Goal: Transaction & Acquisition: Purchase product/service

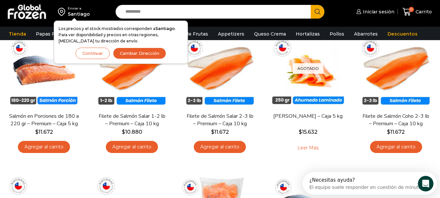
scroll to position [71, 0]
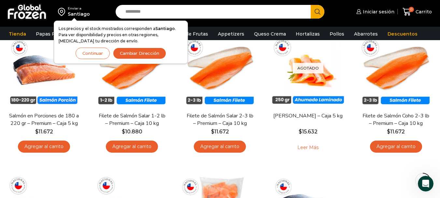
click at [94, 53] on button "Continuar" at bounding box center [93, 53] width 34 height 11
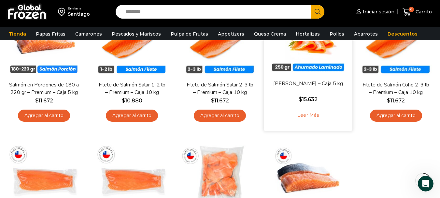
scroll to position [102, 0]
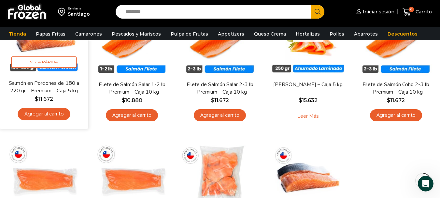
click at [62, 86] on link "Salmón en Porciones de 180 a 220 gr – Premium – Caja 5 kg" at bounding box center [43, 86] width 71 height 15
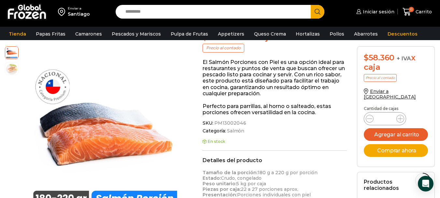
scroll to position [91, 0]
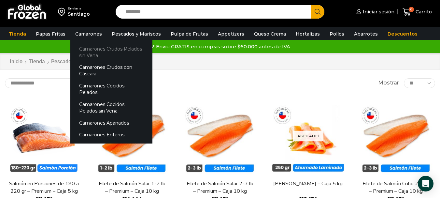
click at [87, 53] on link "Camarones Crudos Pelados sin Vena" at bounding box center [111, 52] width 82 height 19
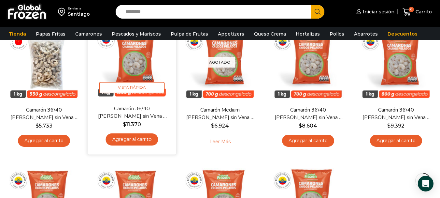
scroll to position [78, 0]
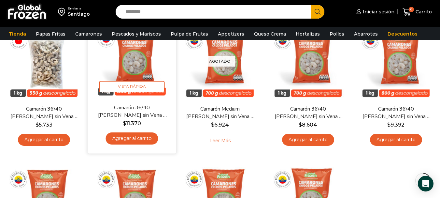
click at [140, 136] on link "Agregar al carrito" at bounding box center [132, 138] width 52 height 12
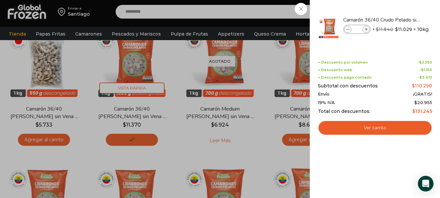
drag, startPoint x: 254, startPoint y: 142, endPoint x: 401, endPoint y: 137, distance: 147.3
click at [401, 20] on div "1 Carrito 1 1 Shopping Cart *" at bounding box center [417, 11] width 33 height 15
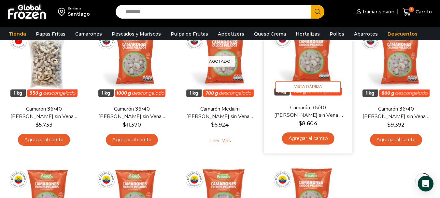
click at [338, 136] on div "Camarón 36/40 Crudo Pelado sin Vena – Silver – Caja 10 kg $ 8.604 Agregar al ca…" at bounding box center [308, 126] width 79 height 45
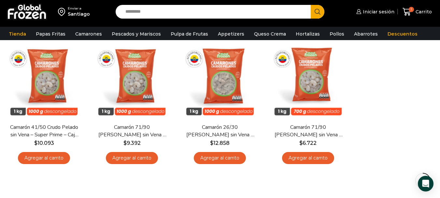
scroll to position [199, 0]
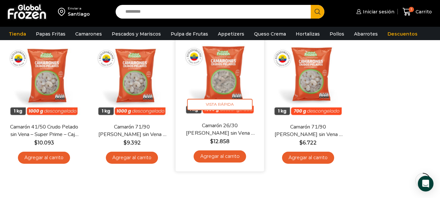
click at [234, 156] on link "Agregar al carrito" at bounding box center [220, 156] width 52 height 12
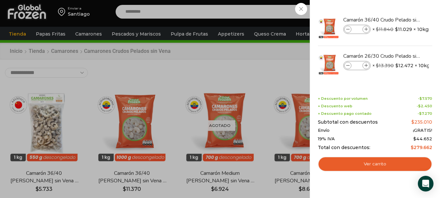
scroll to position [0, 0]
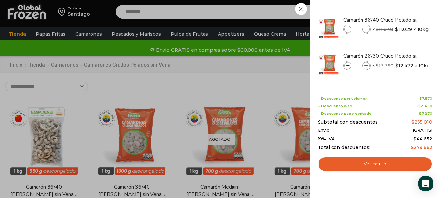
click at [401, 20] on div "2 Carrito 2 2 Shopping Cart *" at bounding box center [417, 11] width 33 height 15
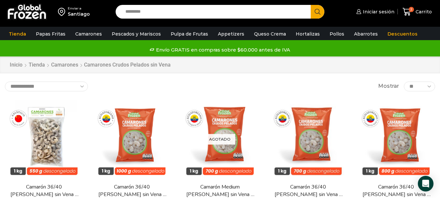
click at [67, 64] on link "Camarones" at bounding box center [65, 64] width 28 height 7
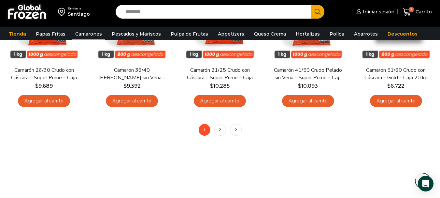
scroll to position [530, 0]
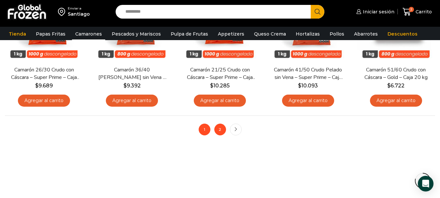
click at [218, 131] on link "2" at bounding box center [220, 129] width 12 height 12
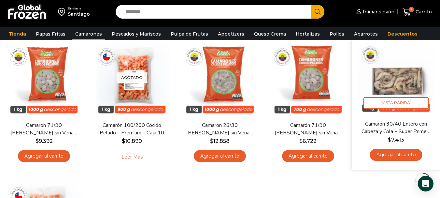
click at [401, 157] on link "Agregar al carrito" at bounding box center [396, 154] width 52 height 12
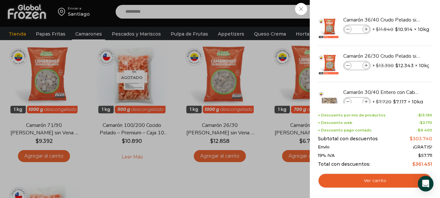
click at [401, 20] on div "3 Carrito 3 3 Shopping Cart *" at bounding box center [417, 11] width 33 height 15
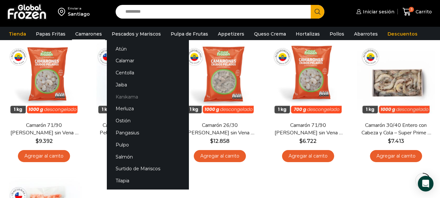
click at [119, 95] on link "Kanikama" at bounding box center [148, 97] width 82 height 12
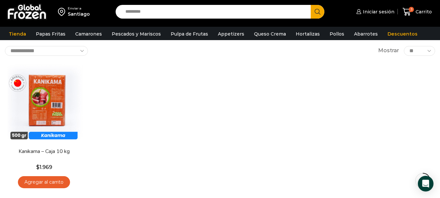
scroll to position [34, 0]
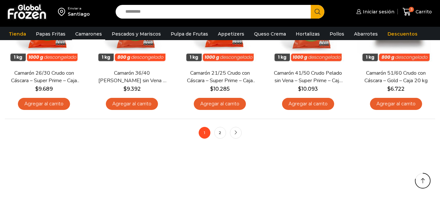
scroll to position [530, 0]
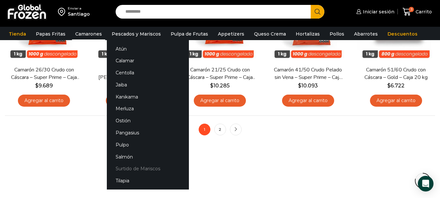
click at [132, 167] on link "Surtido de Mariscos" at bounding box center [148, 168] width 82 height 12
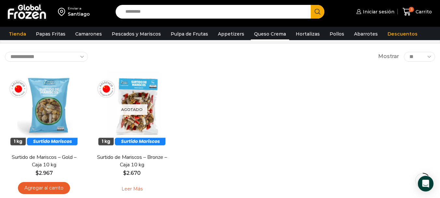
click at [264, 35] on link "Queso Crema" at bounding box center [270, 34] width 38 height 12
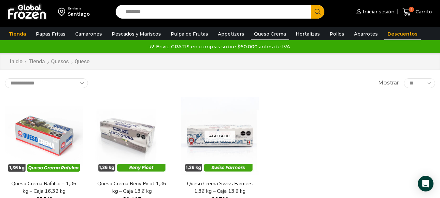
click at [392, 30] on link "Descuentos" at bounding box center [402, 34] width 36 height 12
click at [390, 32] on link "Descuentos" at bounding box center [402, 34] width 36 height 12
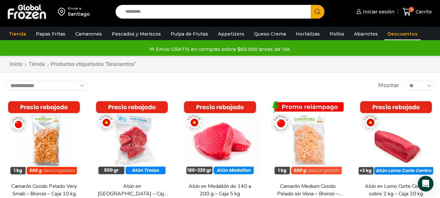
scroll to position [1, 0]
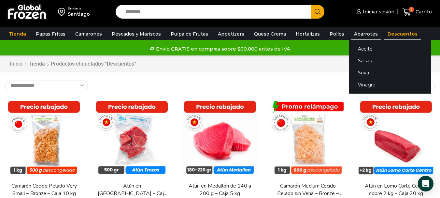
click at [353, 36] on link "Abarrotes" at bounding box center [366, 34] width 30 height 12
click at [357, 51] on link "Aceite" at bounding box center [390, 49] width 82 height 12
click at [356, 48] on link "Aceite" at bounding box center [390, 49] width 82 height 12
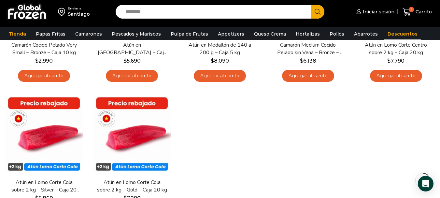
scroll to position [0, 0]
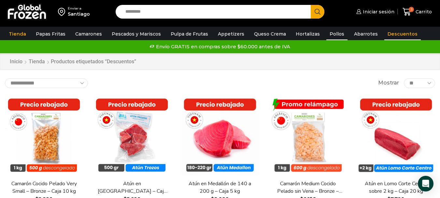
click at [330, 34] on link "Pollos" at bounding box center [336, 34] width 21 height 12
click at [299, 78] on div "**********" at bounding box center [220, 83] width 430 height 10
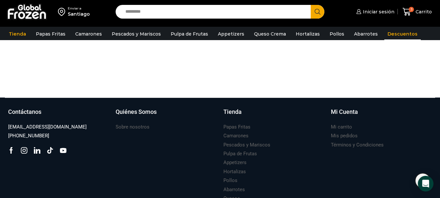
scroll to position [363, 0]
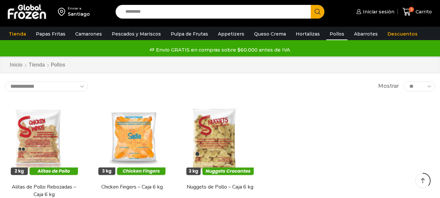
scroll to position [82, 0]
